Goal: Transaction & Acquisition: Purchase product/service

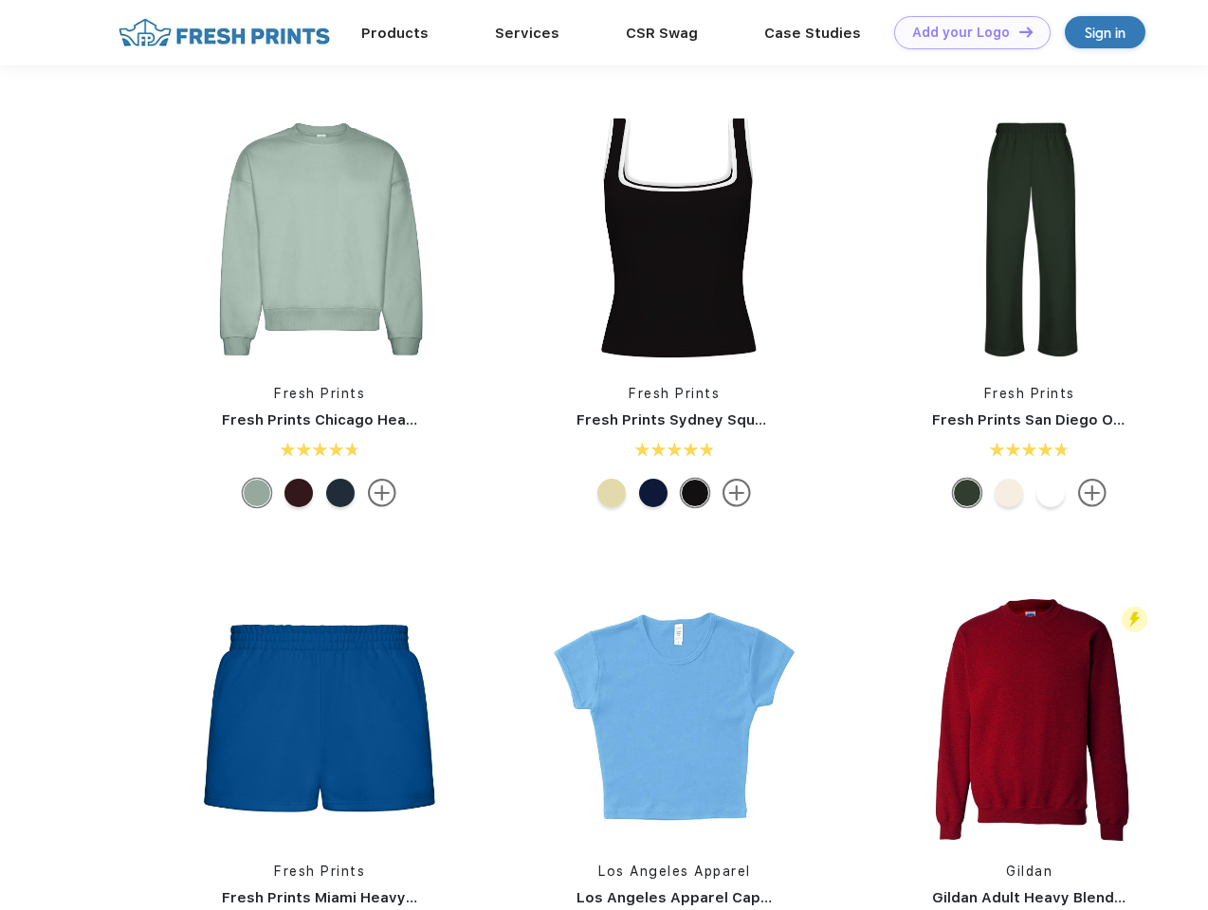
click at [965, 32] on link "Add your Logo Design Tool" at bounding box center [972, 32] width 156 height 33
click at [0, 0] on div "Design Tool" at bounding box center [0, 0] width 0 height 0
click at [1017, 31] on link "Add your Logo Design Tool" at bounding box center [972, 32] width 156 height 33
click at [320, 239] on img at bounding box center [319, 239] width 252 height 252
click at [257, 493] on div at bounding box center [257, 493] width 28 height 28
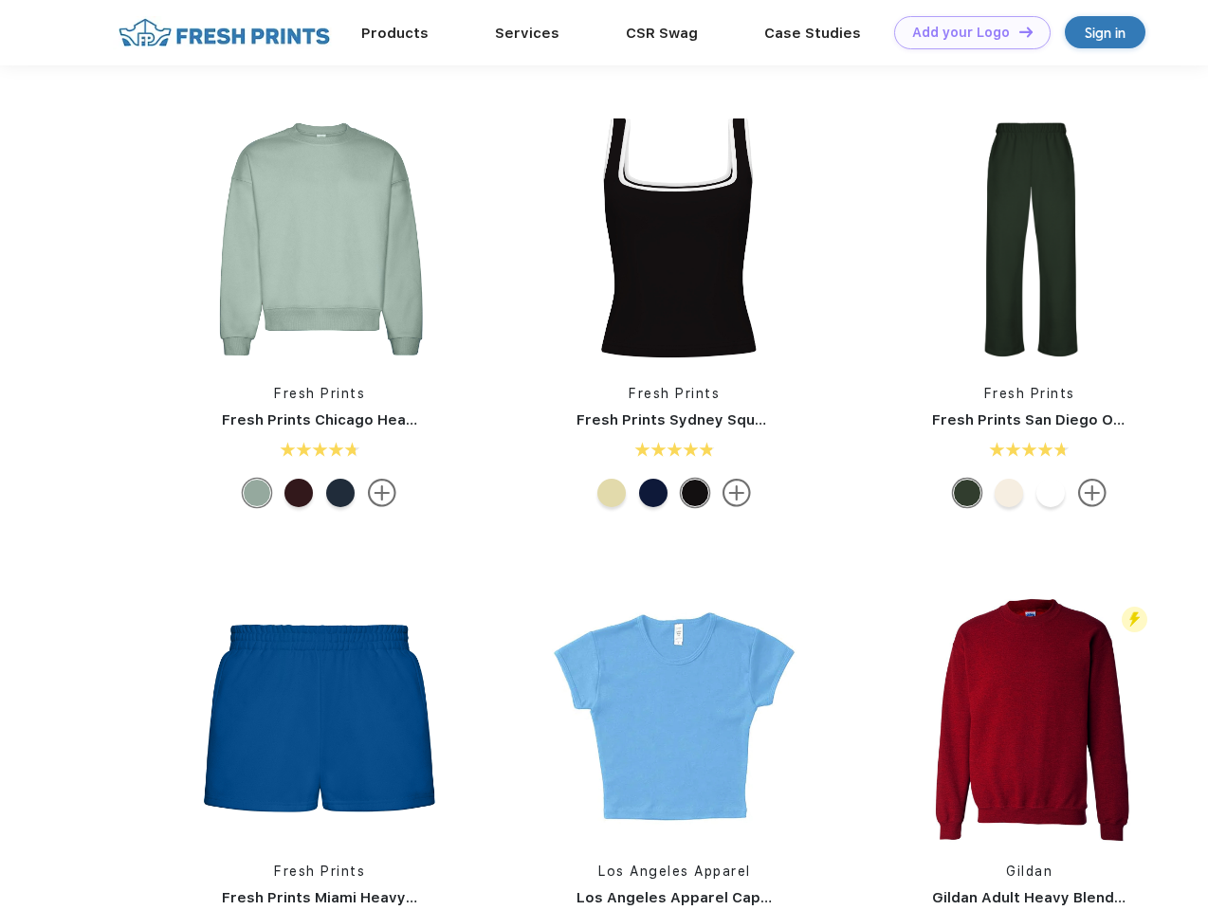
click at [299, 493] on div at bounding box center [298, 493] width 28 height 28
click at [340, 493] on div at bounding box center [340, 493] width 28 height 28
click at [674, 239] on img at bounding box center [674, 239] width 252 height 252
click at [612, 493] on div at bounding box center [611, 493] width 28 height 28
click at [653, 493] on div at bounding box center [653, 493] width 28 height 28
